Goal: Navigation & Orientation: Find specific page/section

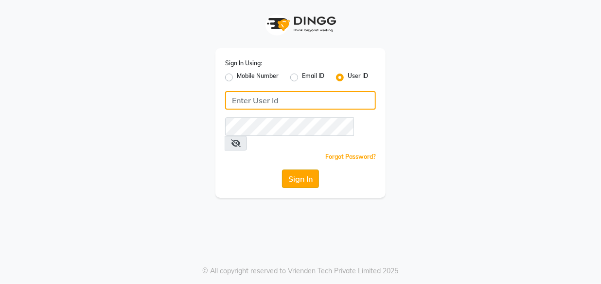
type input "e1948-11"
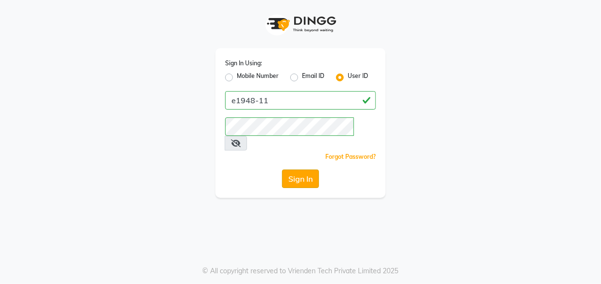
click at [307, 169] on button "Sign In" at bounding box center [300, 178] width 37 height 18
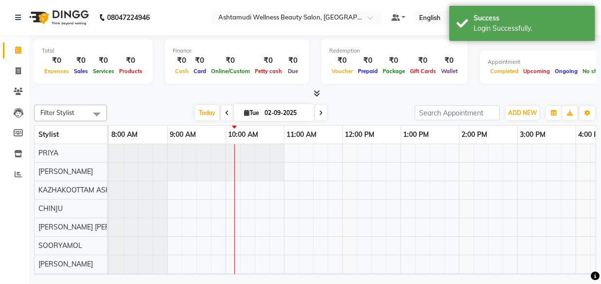
select select "en"
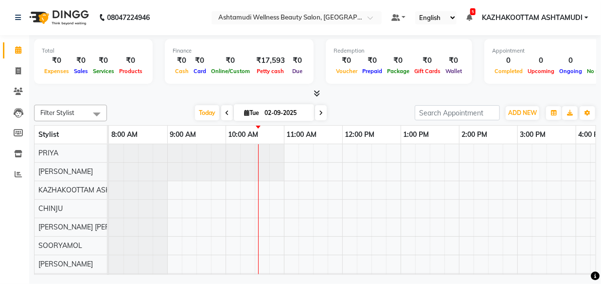
click at [319, 95] on icon at bounding box center [317, 93] width 6 height 7
